Goal: Find specific page/section: Find specific page/section

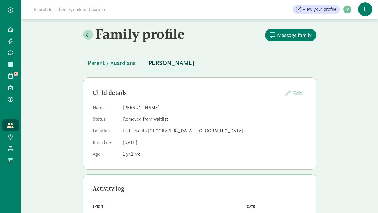
click at [57, 9] on input at bounding box center [111, 9] width 163 height 12
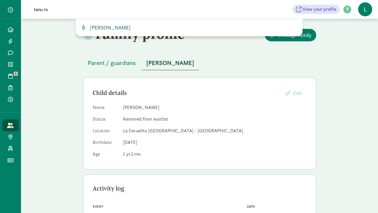
type input "tanu ro"
click at [104, 29] on span "Tanu Robertson" at bounding box center [108, 27] width 43 height 7
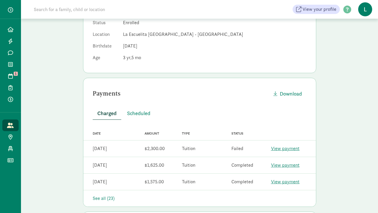
scroll to position [154, 0]
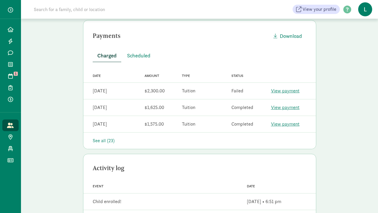
click at [104, 143] on div "See all (23)" at bounding box center [200, 140] width 214 height 7
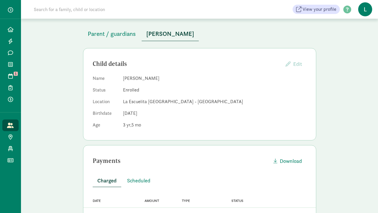
scroll to position [21, 0]
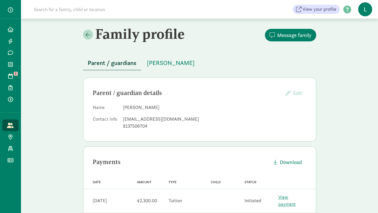
click at [90, 10] on input at bounding box center [111, 9] width 163 height 12
type input "[PERSON_NAME]"
click at [13, 31] on icon at bounding box center [11, 29] width 6 height 5
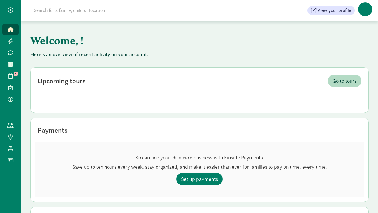
click at [35, 9] on input at bounding box center [111, 11] width 163 height 12
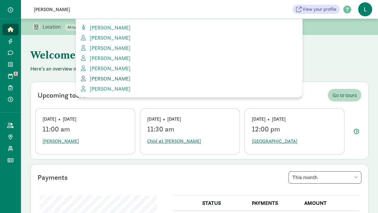
type input "[PERSON_NAME]"
click at [103, 76] on span "[PERSON_NAME]" at bounding box center [108, 78] width 43 height 7
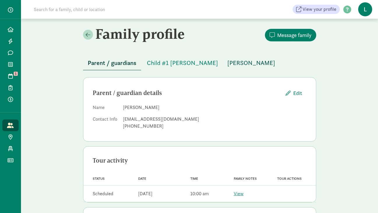
click at [227, 63] on span "[PERSON_NAME]" at bounding box center [251, 62] width 48 height 9
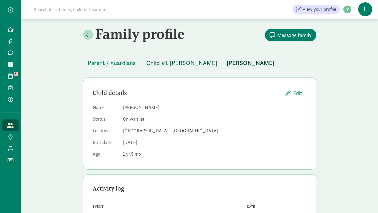
click at [165, 66] on span "Child #1 [PERSON_NAME]" at bounding box center [181, 62] width 71 height 9
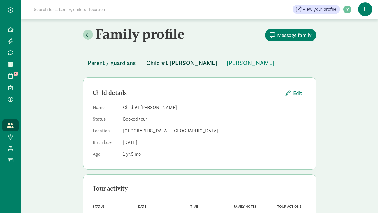
click at [120, 65] on span "Parent / guardians" at bounding box center [112, 62] width 48 height 9
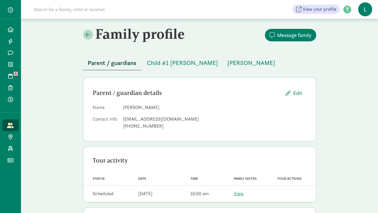
click at [73, 10] on input at bounding box center [111, 9] width 163 height 12
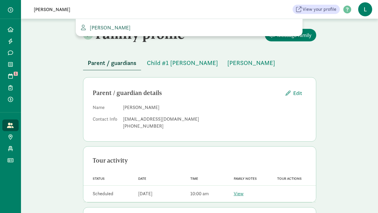
type input "[PERSON_NAME]"
click at [100, 27] on span "[PERSON_NAME]" at bounding box center [108, 27] width 43 height 7
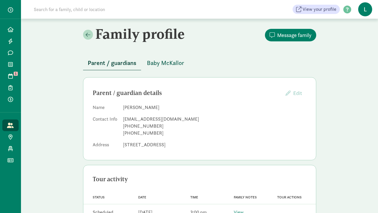
click at [159, 66] on span "Baby McKallor" at bounding box center [165, 62] width 37 height 9
